Goal: Task Accomplishment & Management: Manage account settings

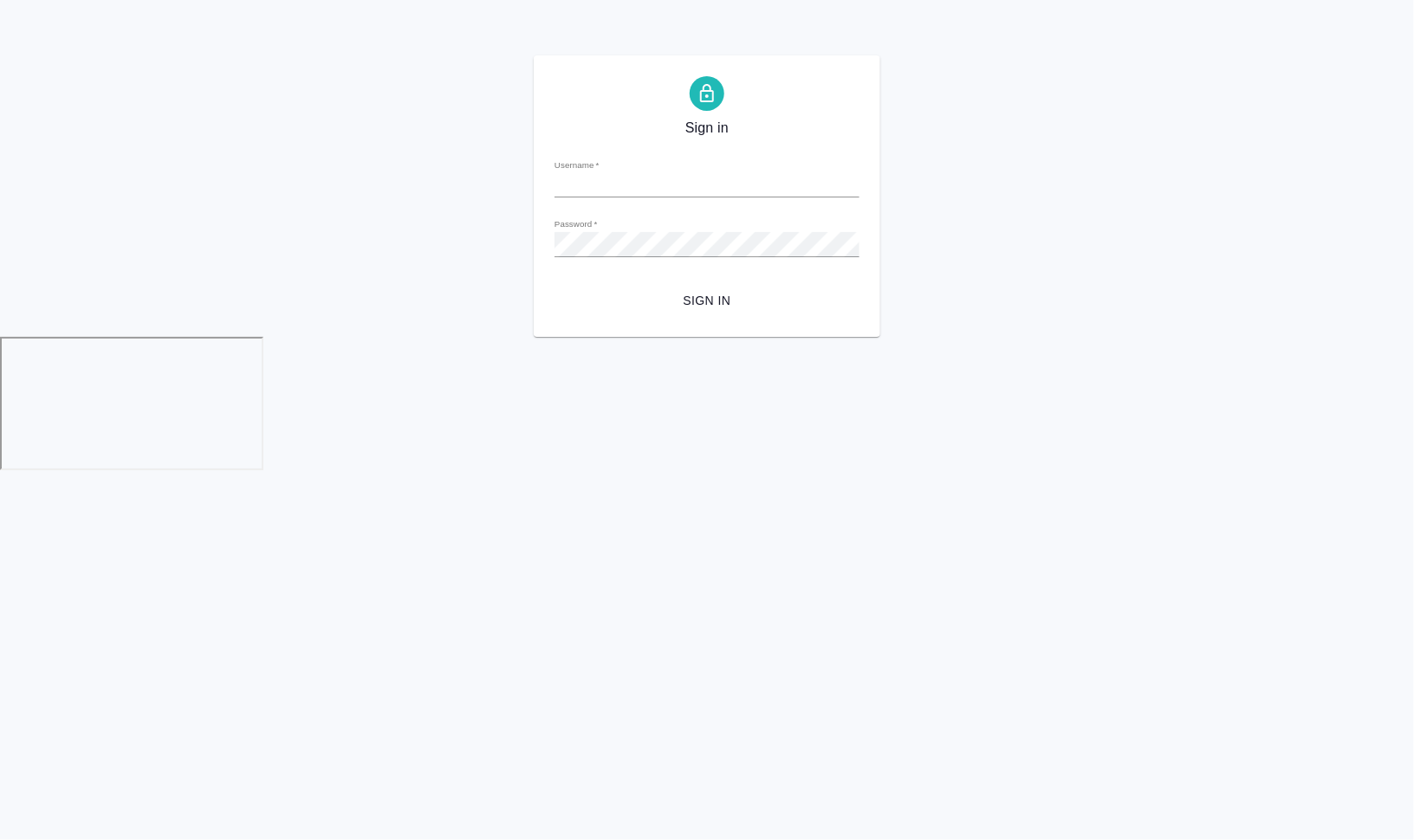
type input "[EMAIL_ADDRESS][DOMAIN_NAME]"
click at [708, 304] on span "Sign in" at bounding box center [707, 301] width 278 height 21
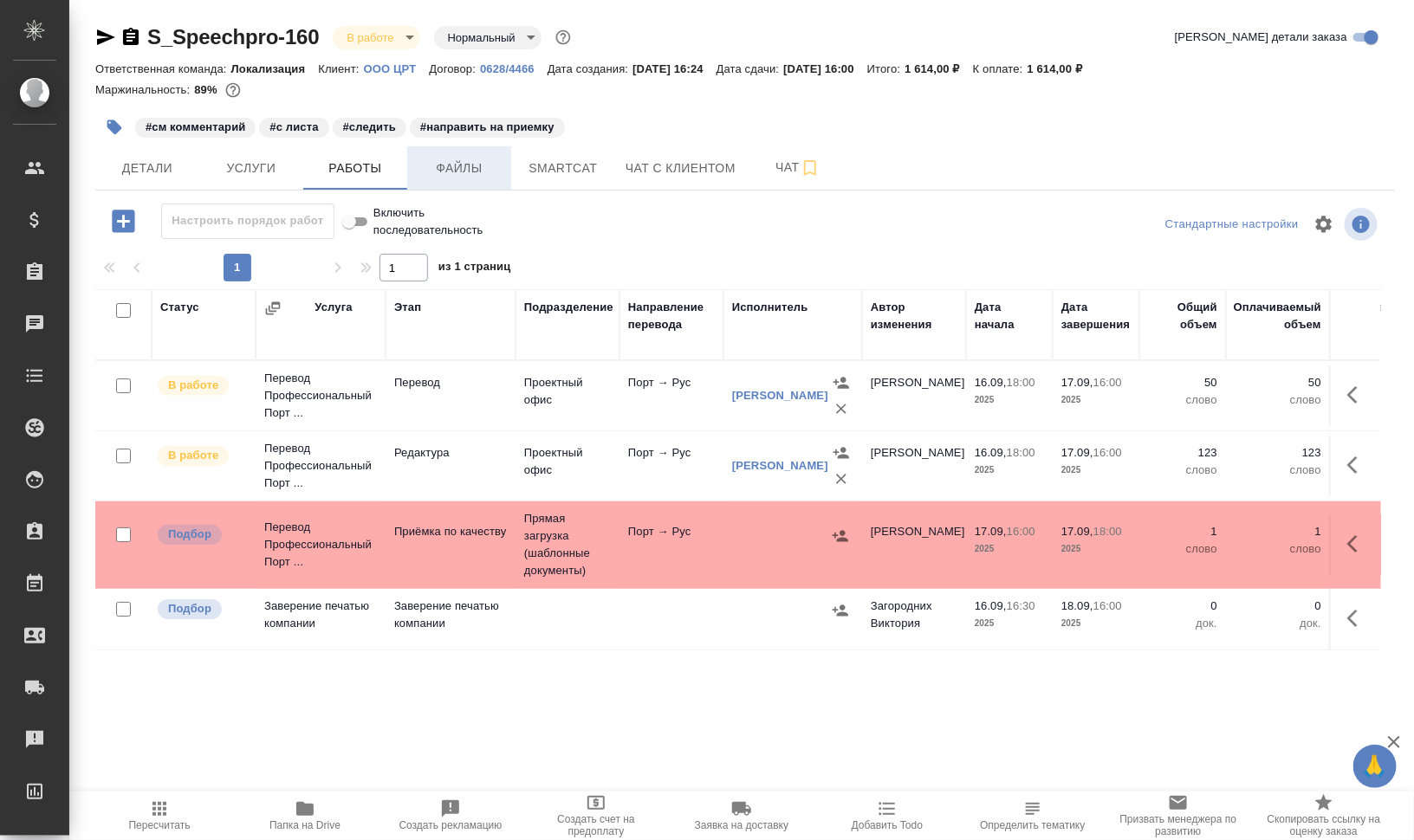
click at [481, 170] on span "Файлы" at bounding box center [460, 168] width 84 height 21
click at [365, 167] on span "Работы" at bounding box center [356, 168] width 84 height 21
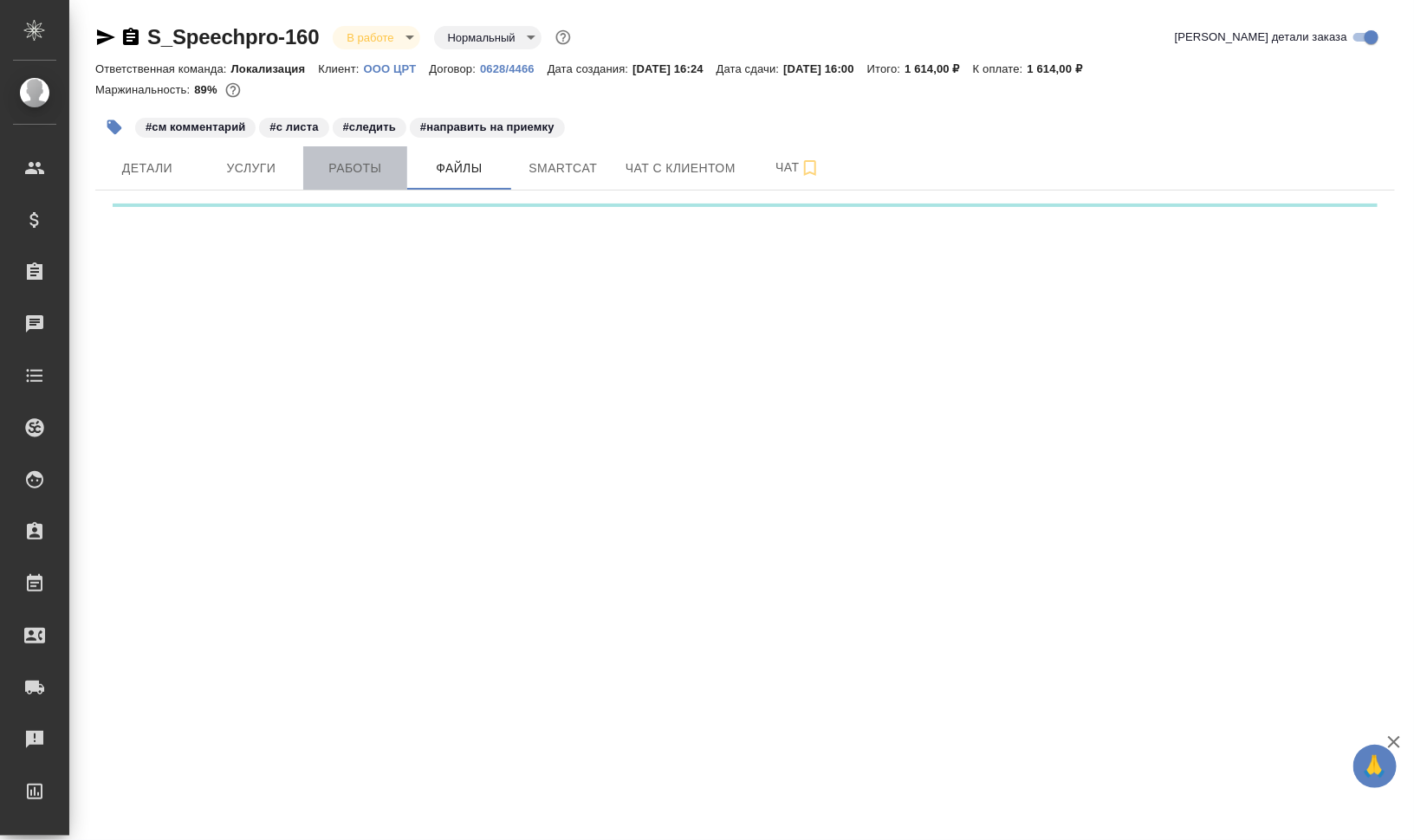
click at [365, 167] on span "Работы" at bounding box center [356, 168] width 84 height 21
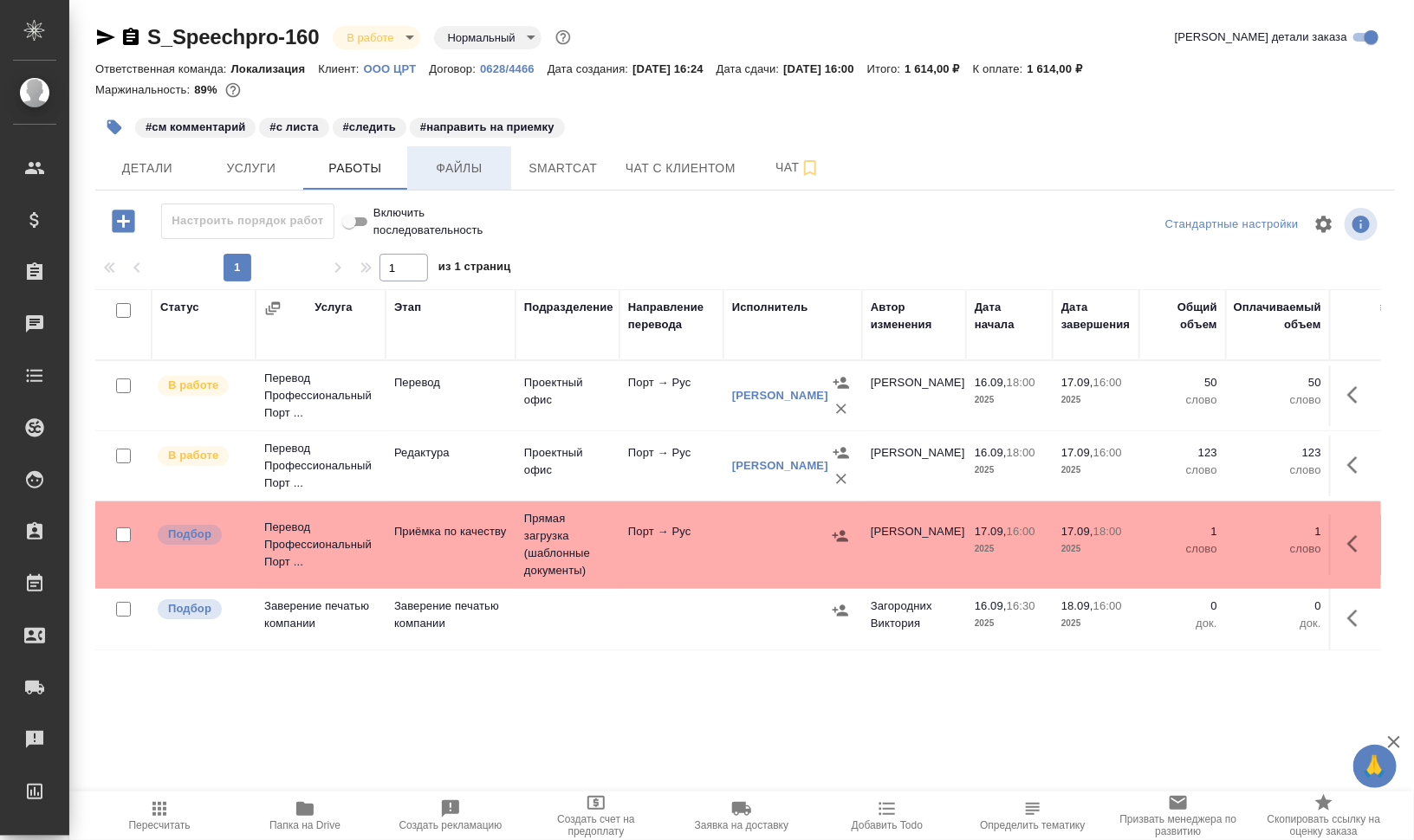
click at [477, 172] on span "Файлы" at bounding box center [460, 168] width 84 height 21
click at [364, 174] on span "Работы" at bounding box center [356, 168] width 84 height 21
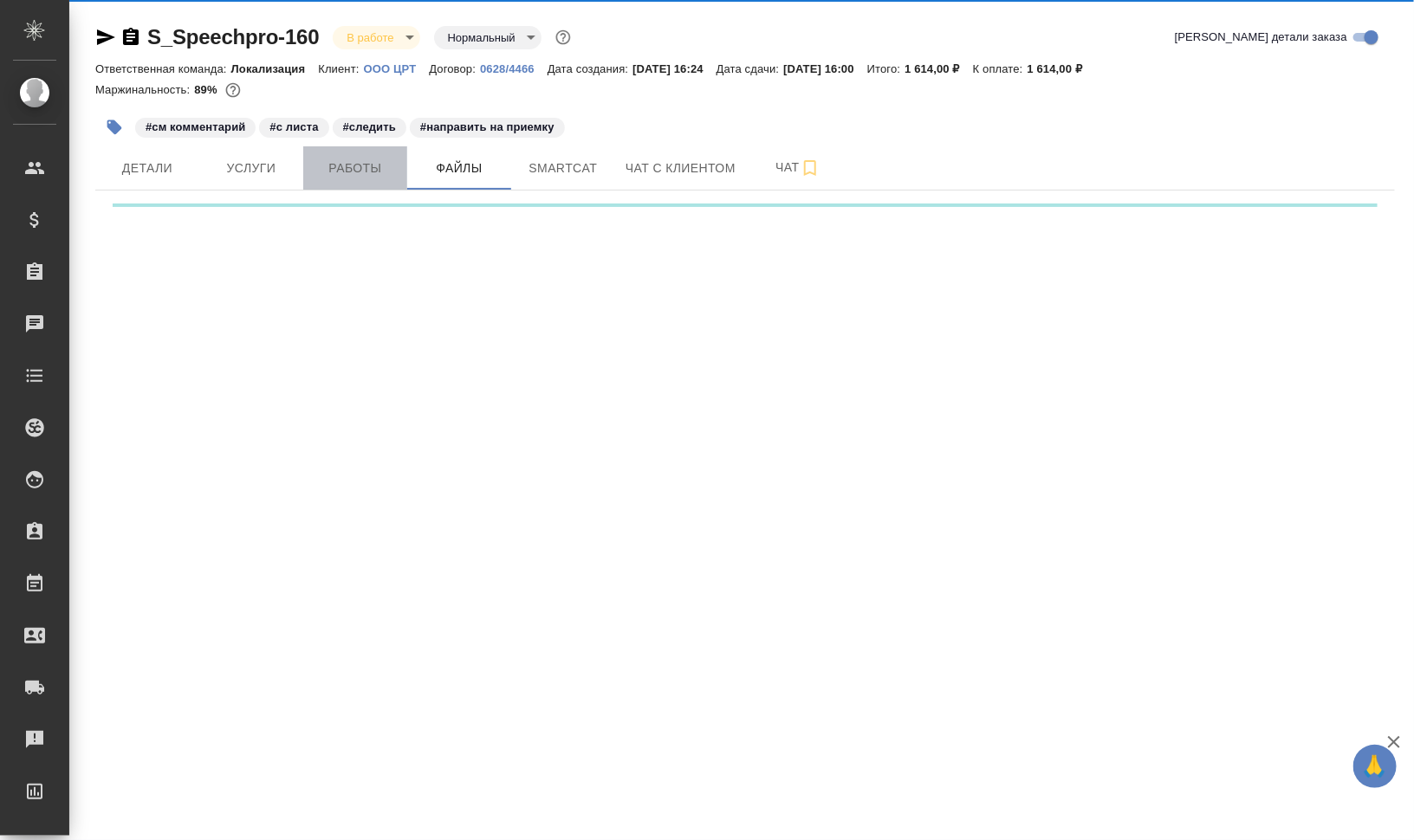
click at [364, 174] on span "Работы" at bounding box center [356, 168] width 84 height 21
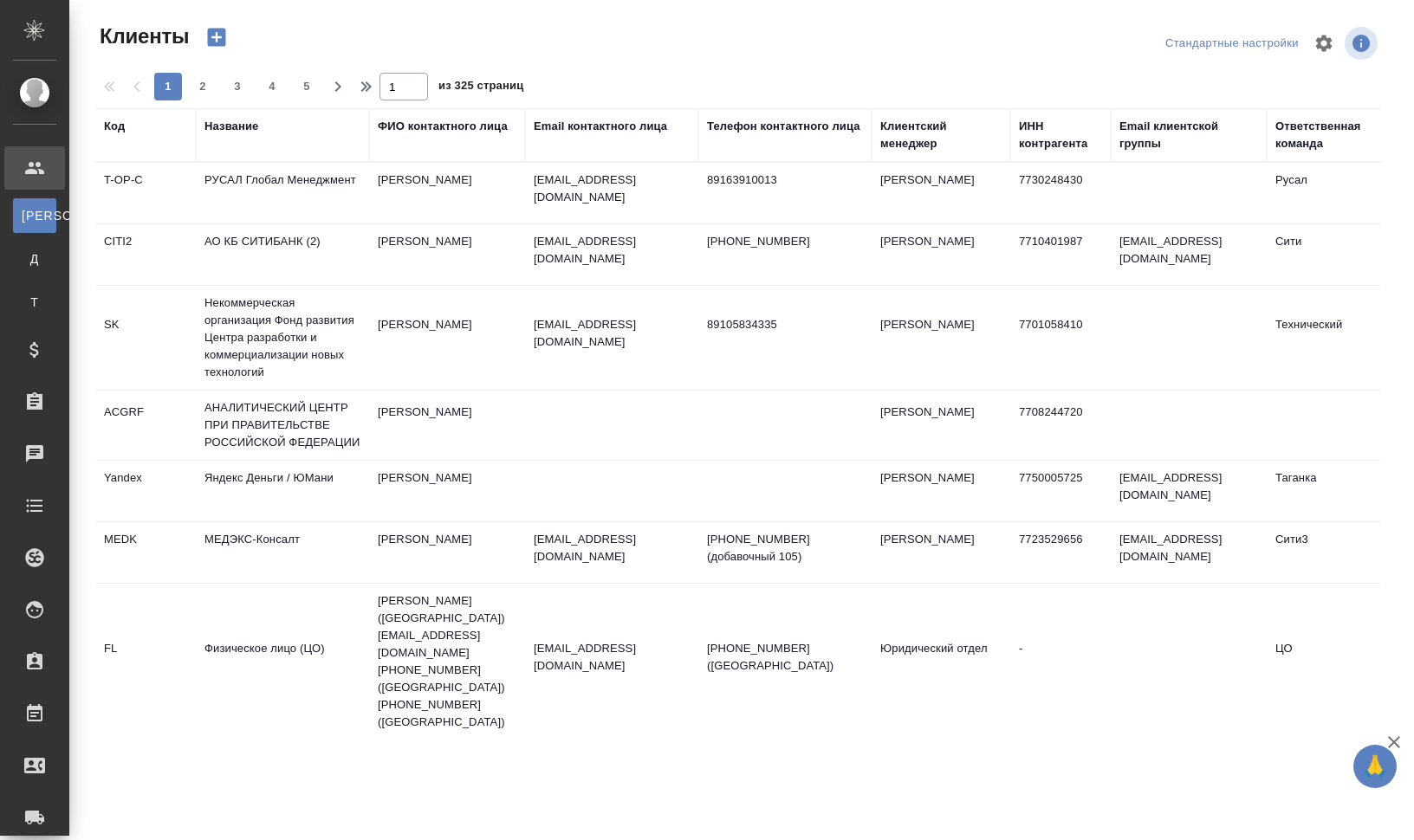
select select "RU"
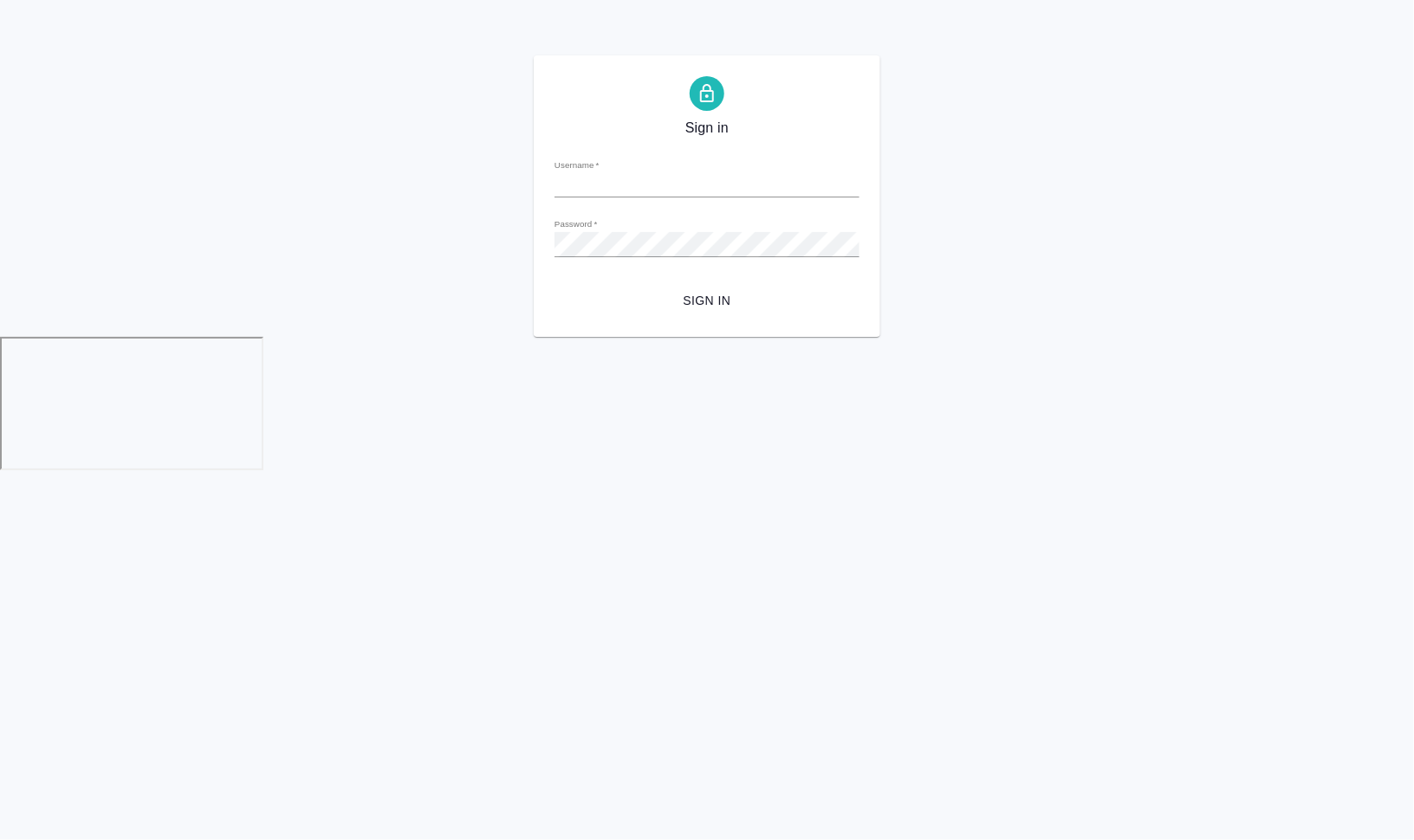
type input "[EMAIL_ADDRESS][DOMAIN_NAME]"
click at [703, 294] on span "Sign in" at bounding box center [707, 301] width 278 height 21
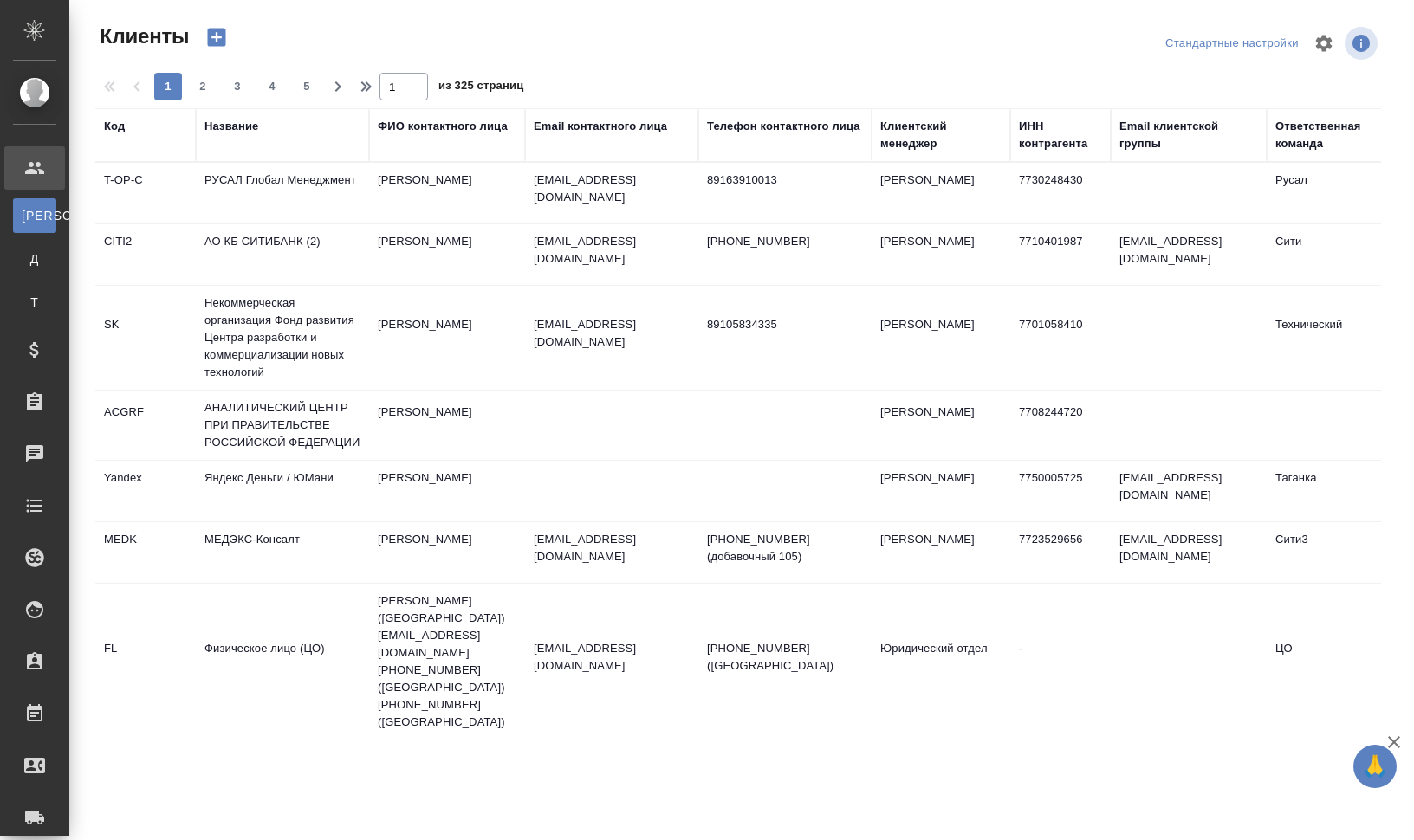
select select "RU"
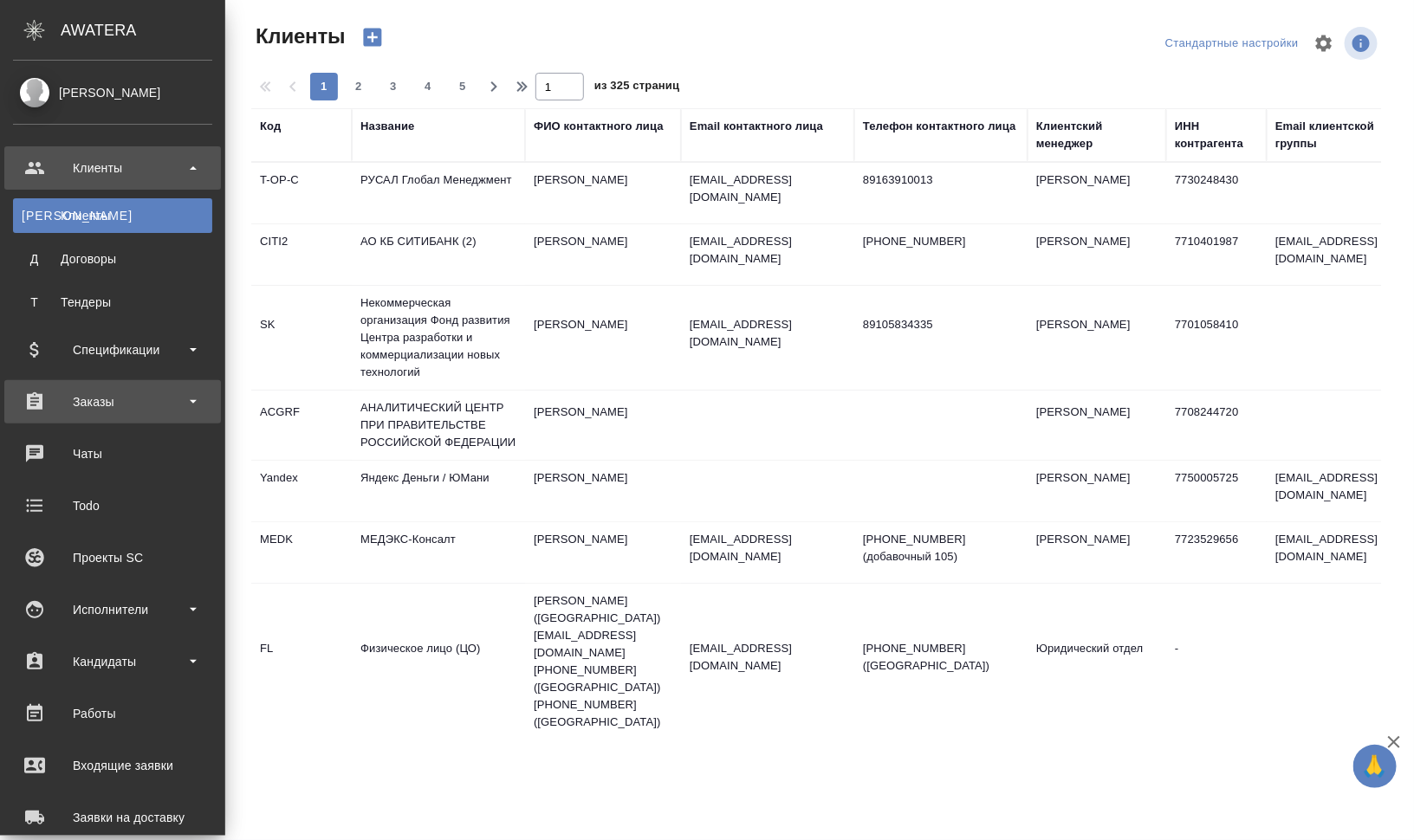
click at [127, 403] on div "Заказы" at bounding box center [112, 402] width 200 height 26
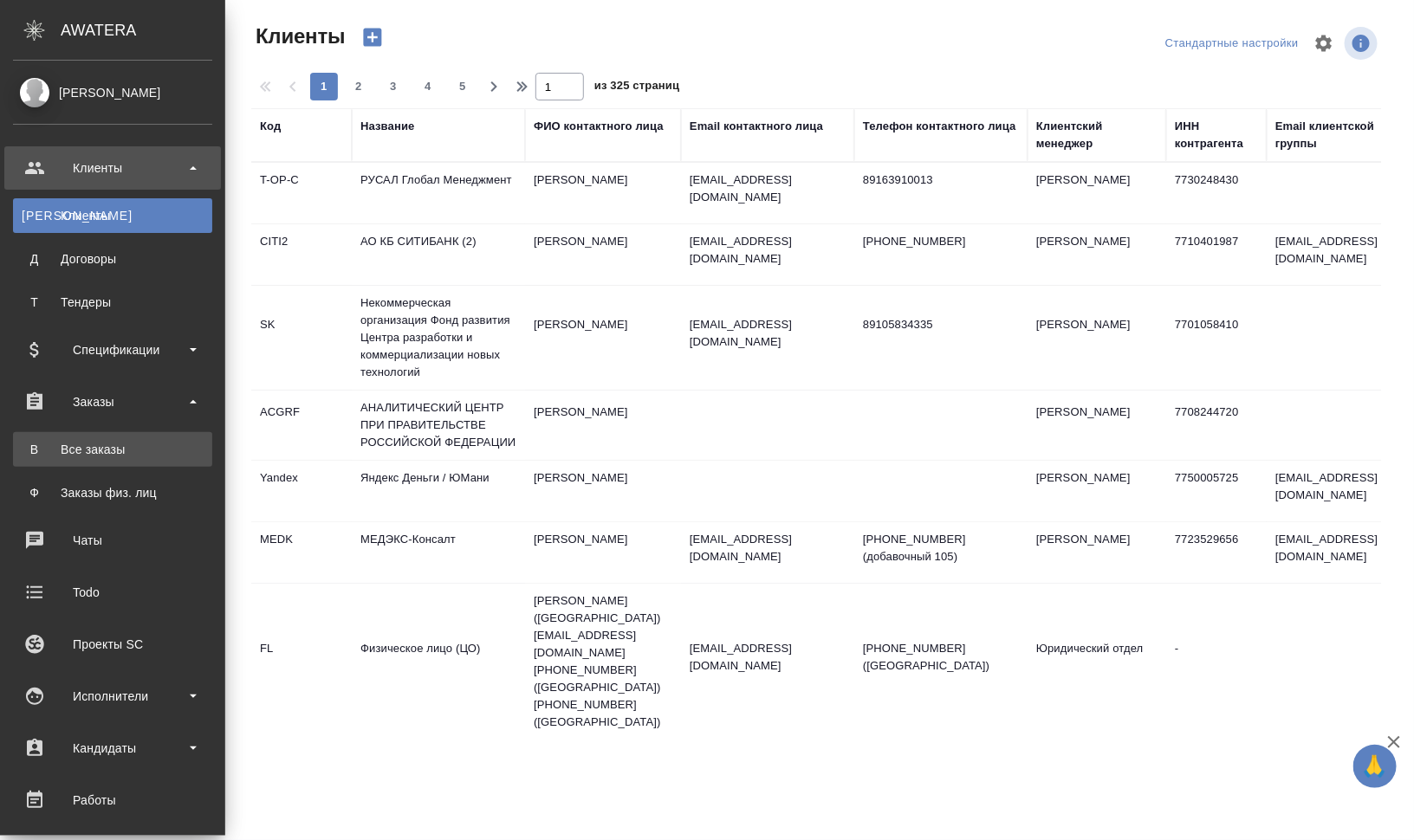
click at [122, 455] on div "Все заказы" at bounding box center [112, 449] width 182 height 18
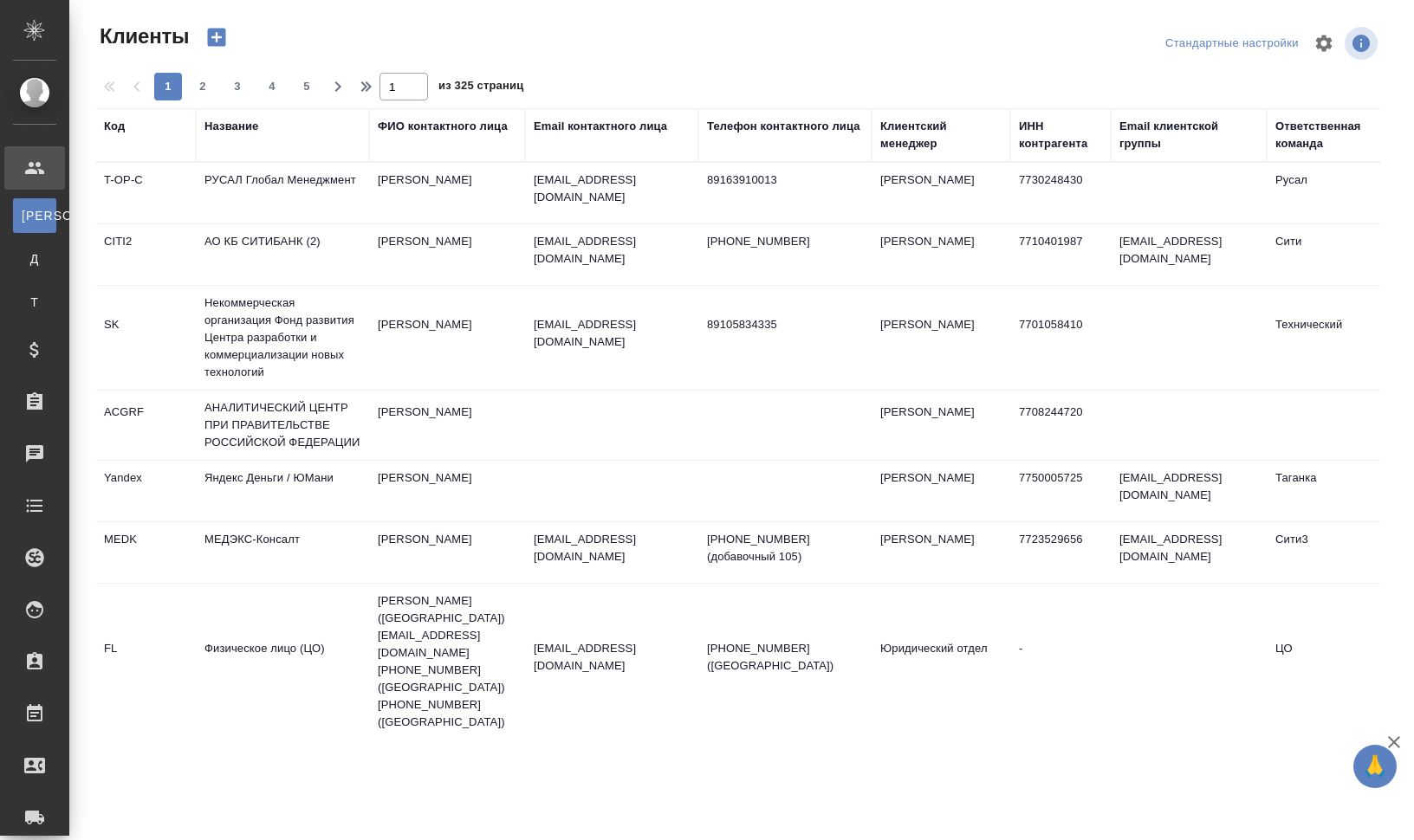
select select "RU"
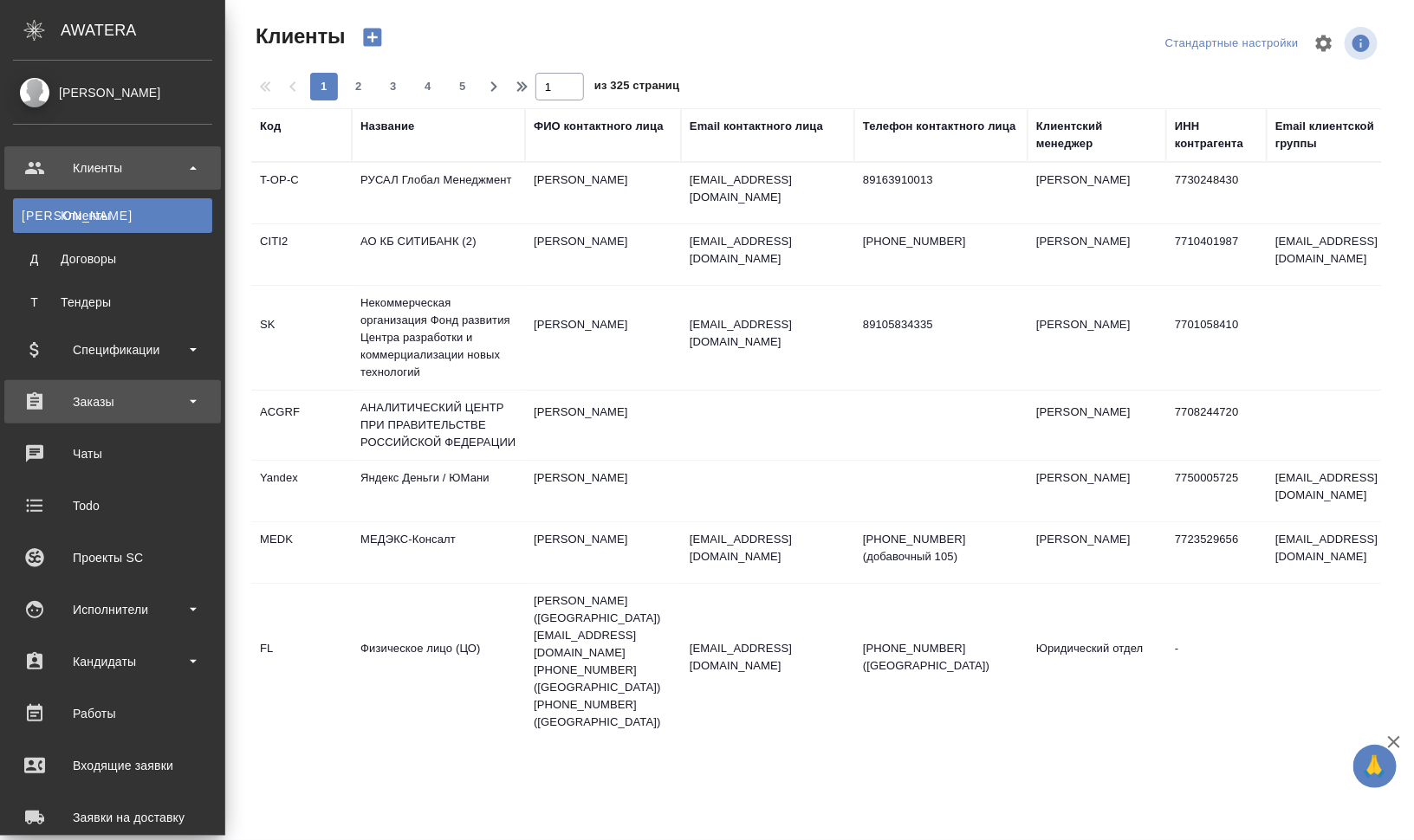
click at [98, 399] on div "Заказы" at bounding box center [112, 402] width 200 height 26
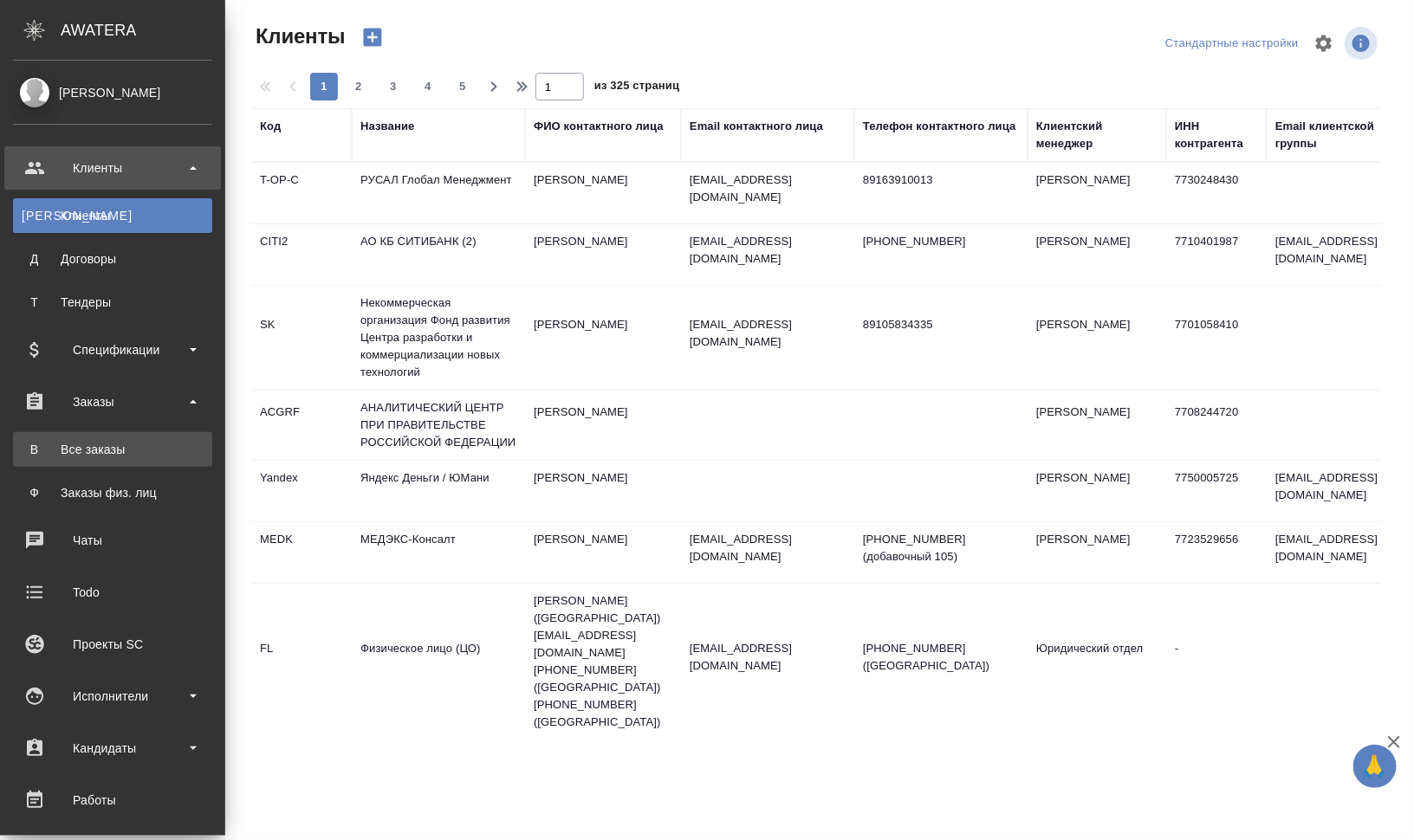
click at [96, 448] on div "Все заказы" at bounding box center [112, 449] width 182 height 18
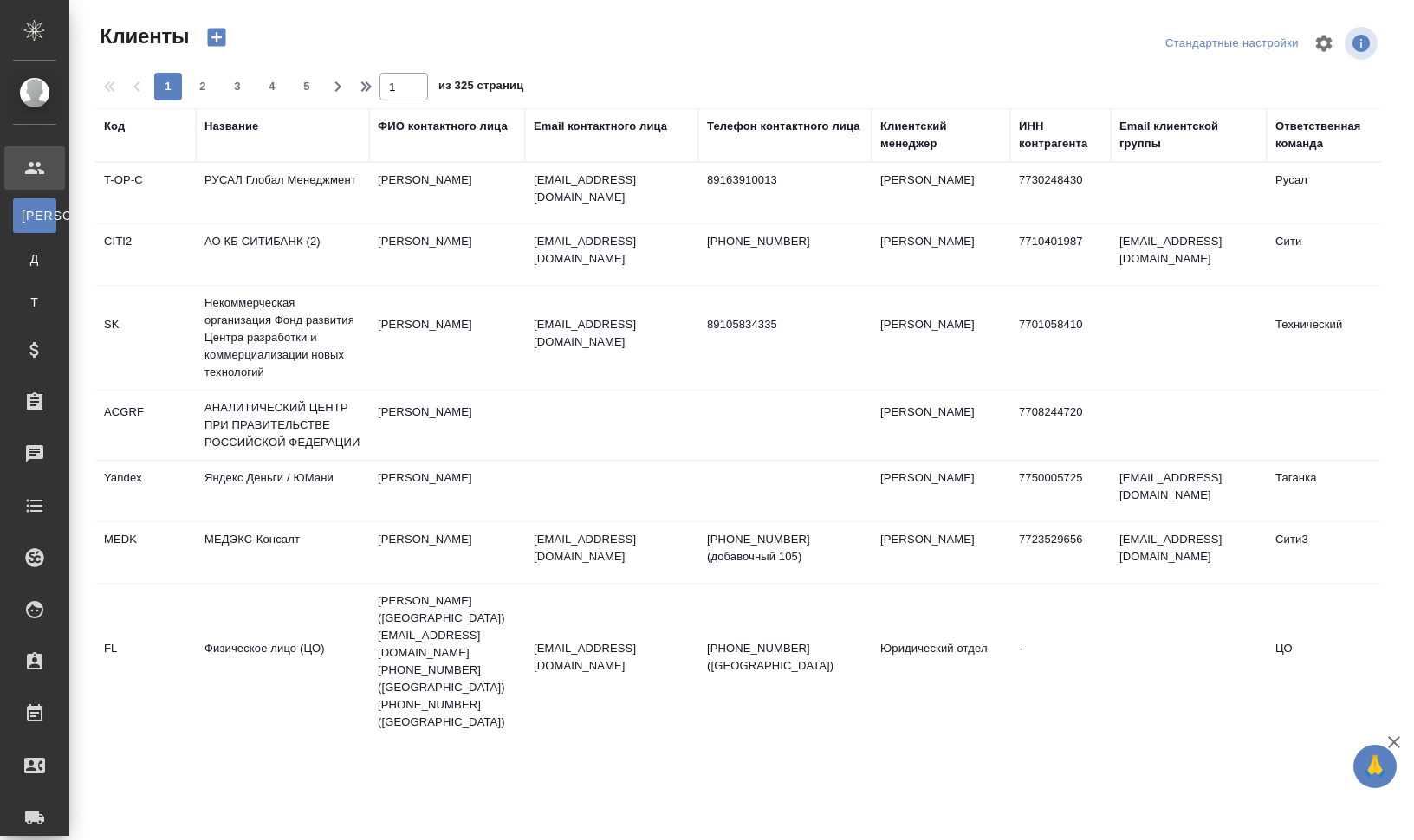
select select "RU"
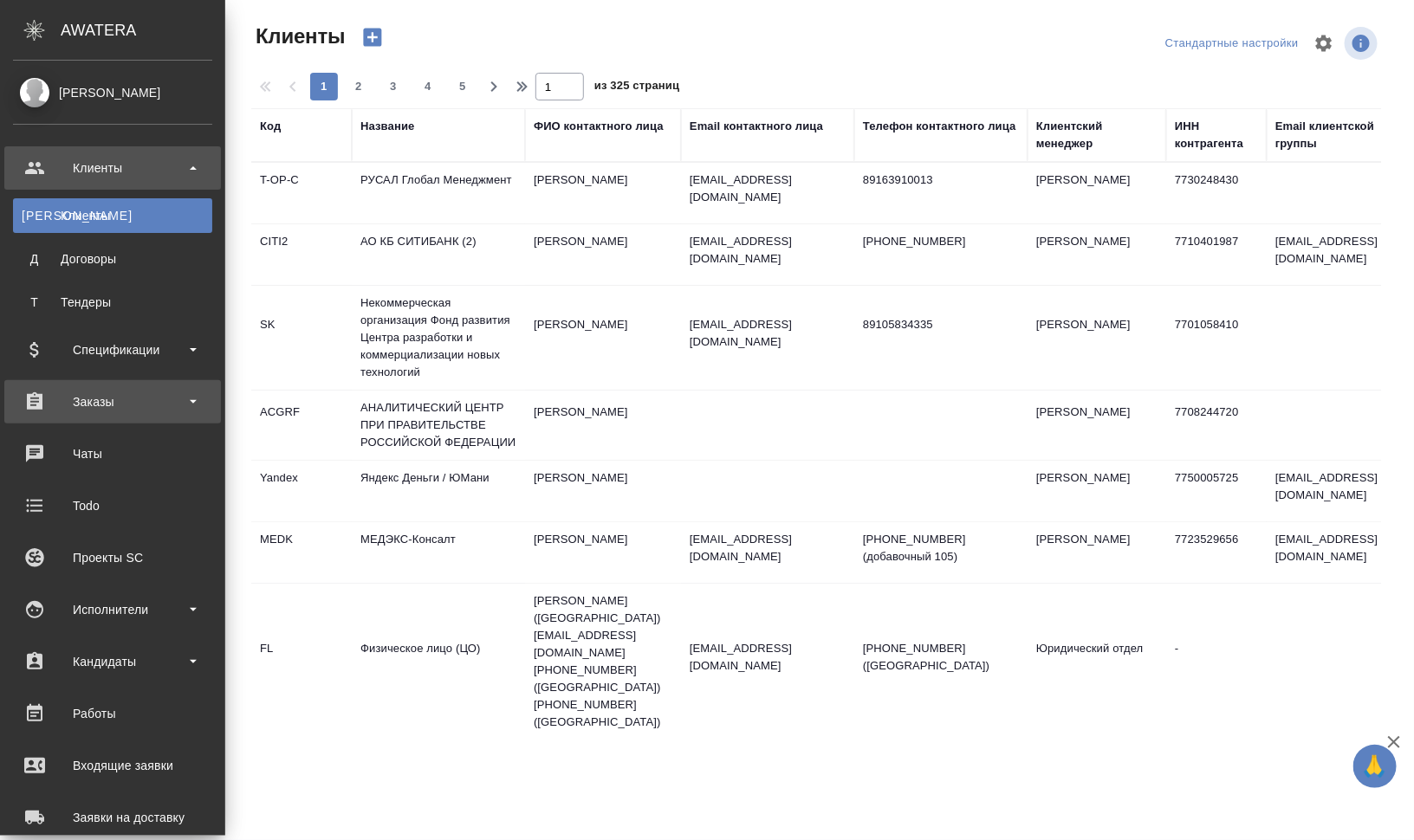
drag, startPoint x: 87, startPoint y: 395, endPoint x: 84, endPoint y: 412, distance: 17.3
click at [87, 398] on div "Заказы" at bounding box center [112, 402] width 200 height 26
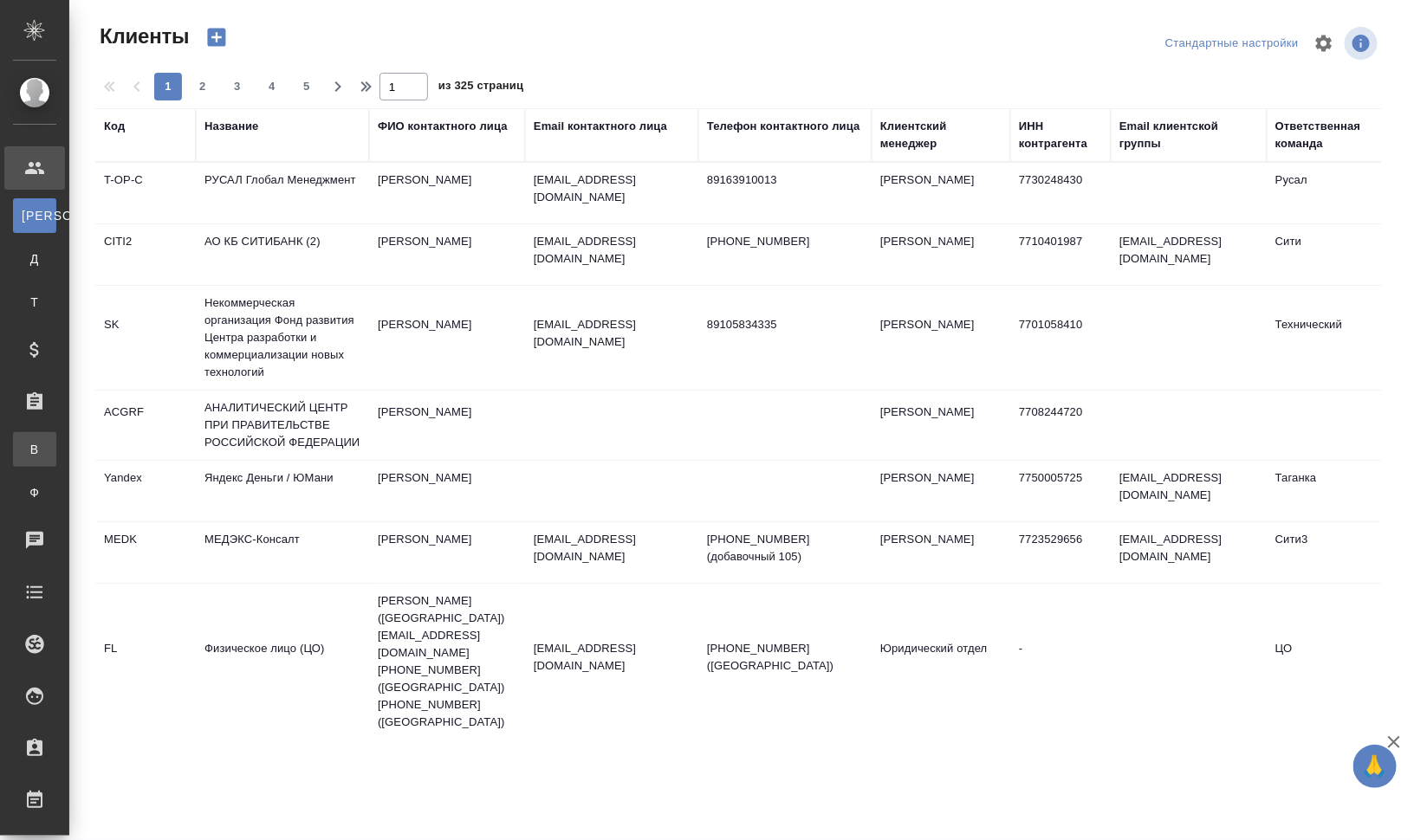
click at [26, 446] on div "Все заказы" at bounding box center [13, 449] width 26 height 18
